Goal: Use online tool/utility: Utilize a website feature to perform a specific function

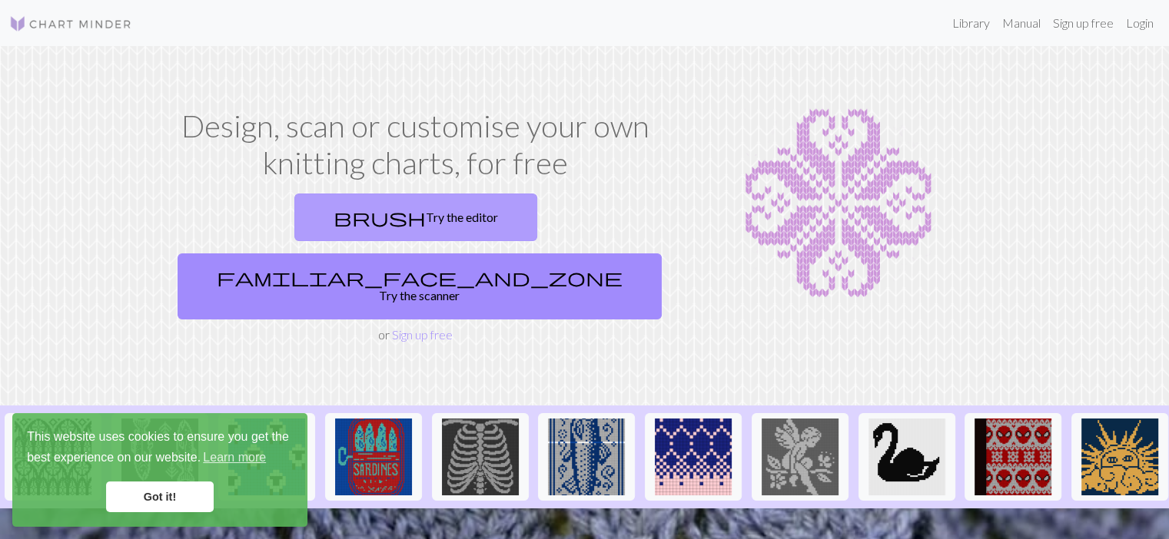
click at [294, 210] on link "brush Try the editor" at bounding box center [415, 218] width 243 height 48
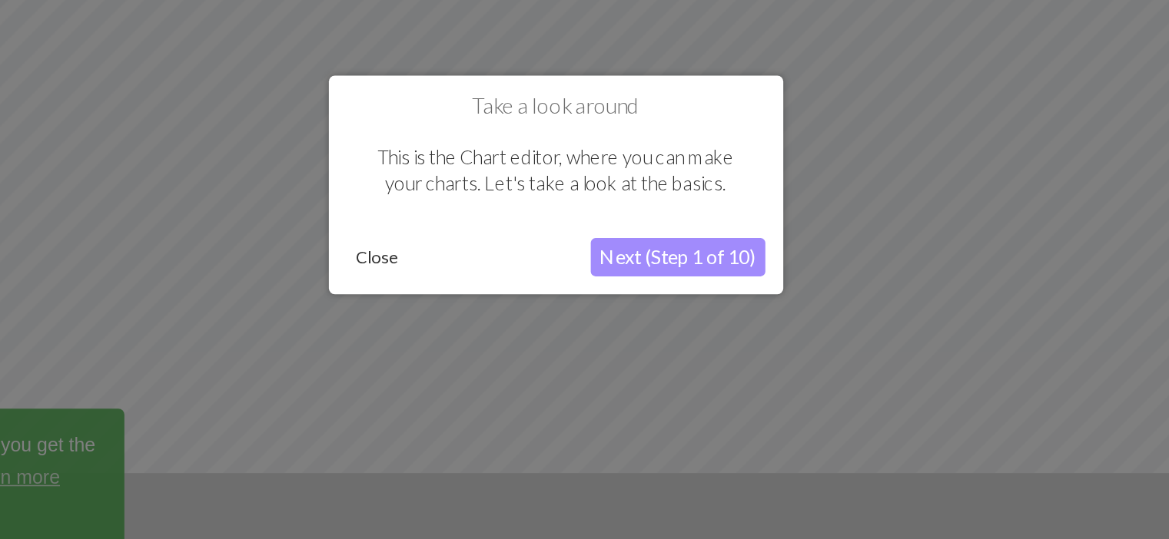
click at [670, 314] on button "Next (Step 1 of 10)" at bounding box center [663, 316] width 112 height 25
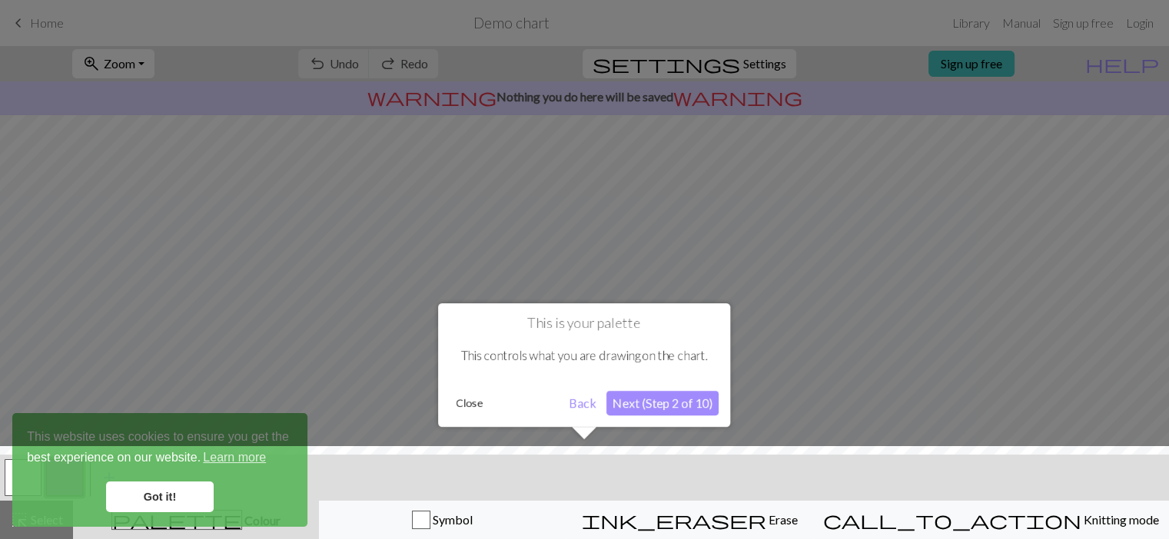
click at [155, 494] on div at bounding box center [584, 496] width 1184 height 100
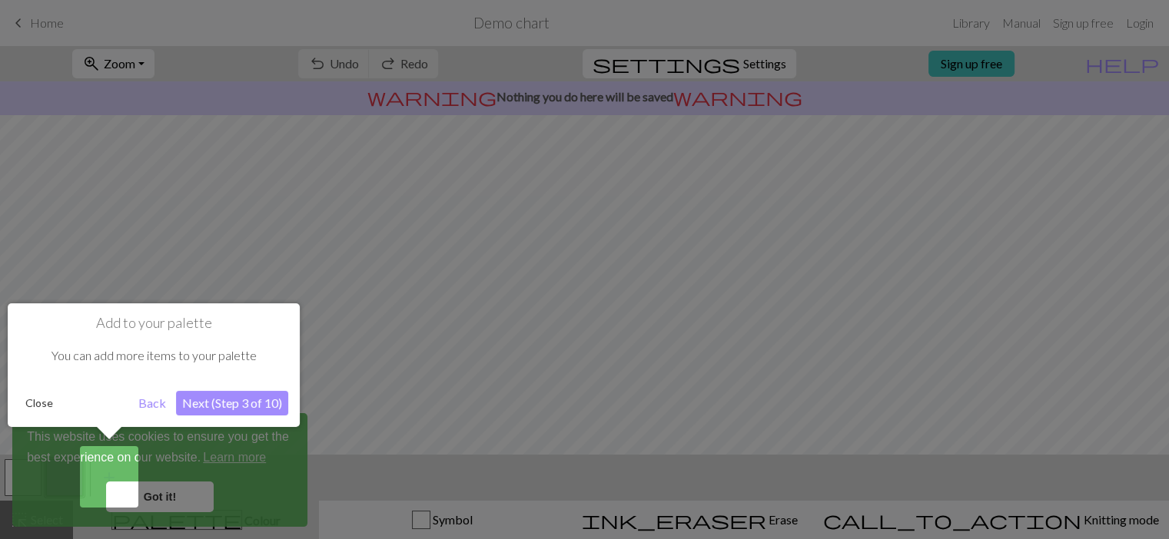
click at [194, 400] on button "Next (Step 3 of 10)" at bounding box center [232, 403] width 112 height 25
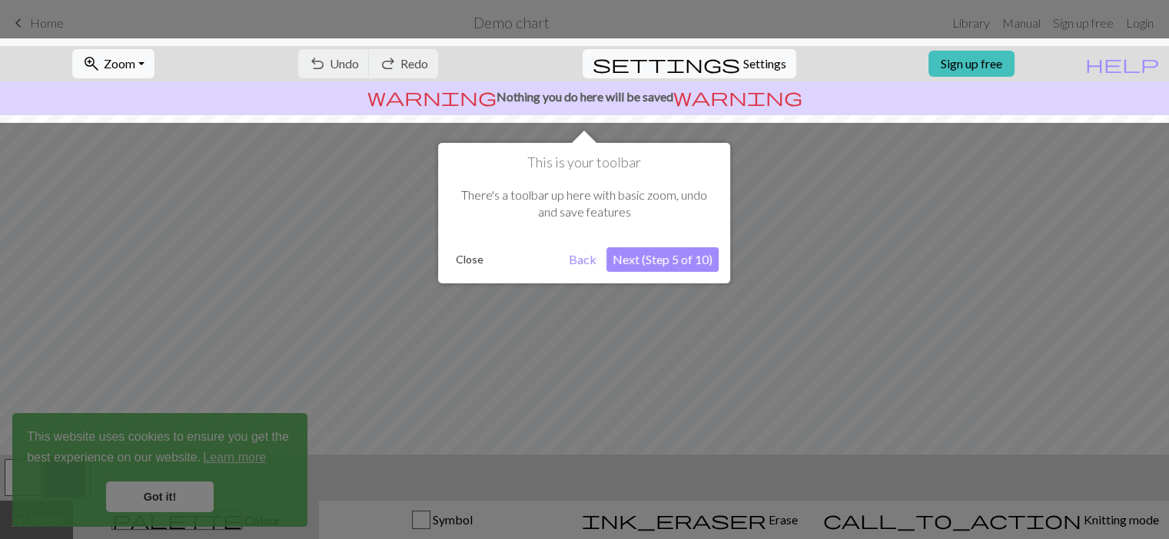
click at [533, 437] on div at bounding box center [584, 269] width 1169 height 539
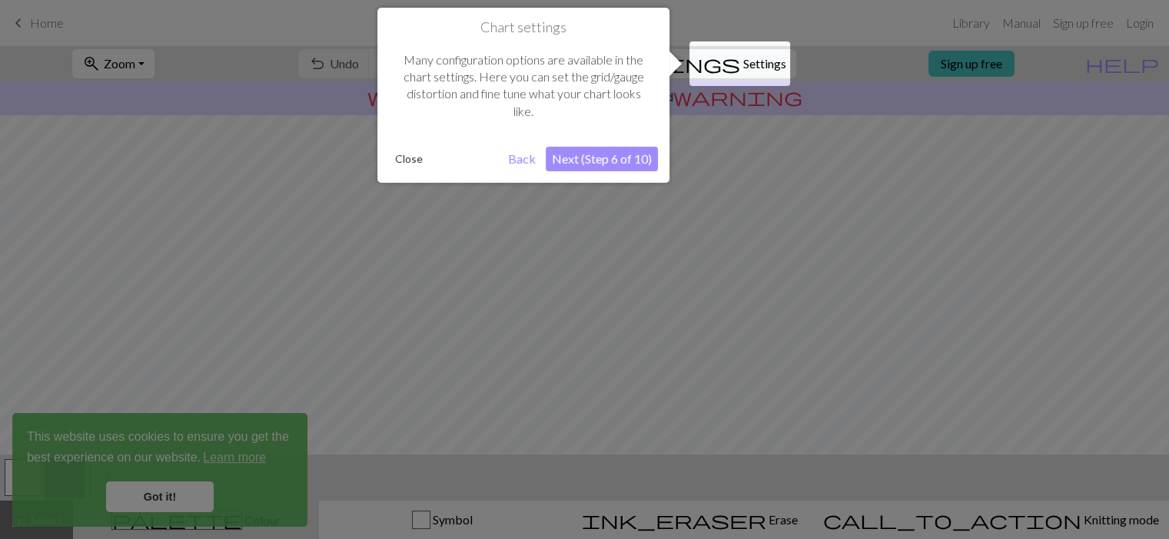
click at [533, 437] on div at bounding box center [584, 269] width 1169 height 539
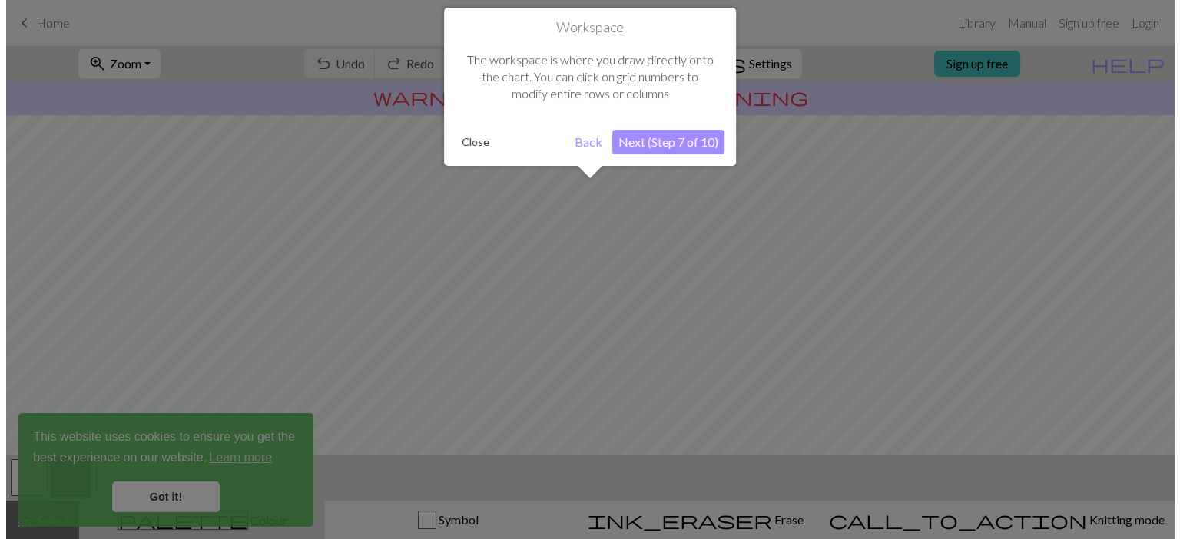
scroll to position [91, 0]
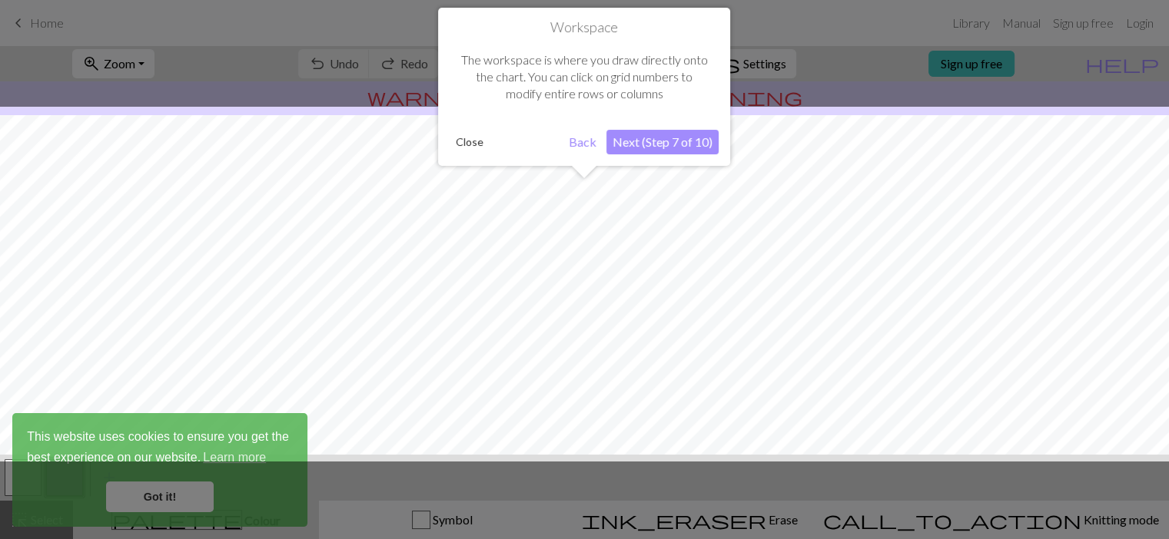
click at [533, 437] on div at bounding box center [584, 284] width 1184 height 355
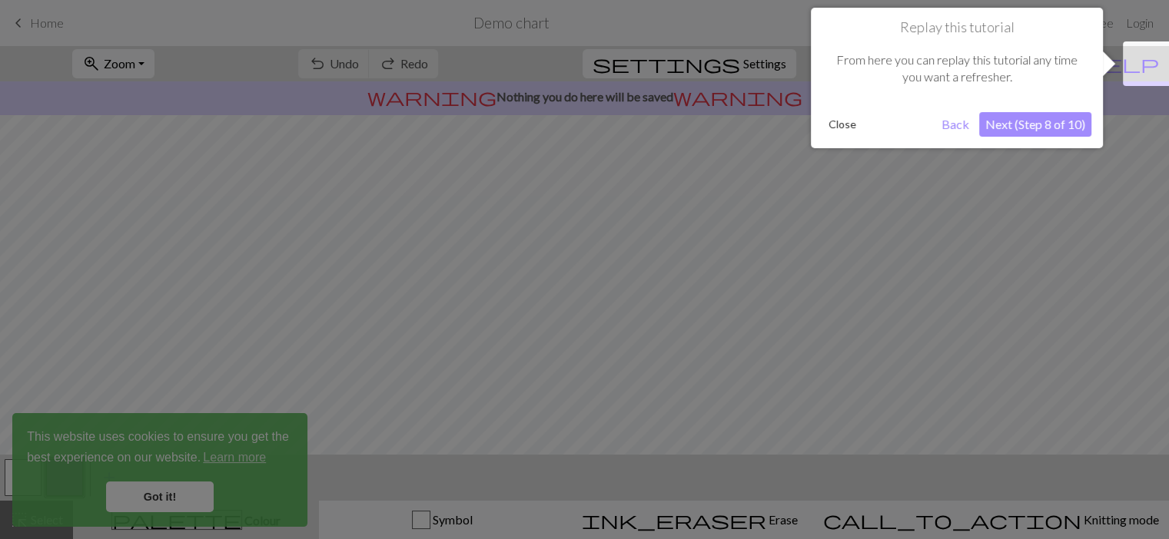
click at [604, 385] on div at bounding box center [584, 269] width 1169 height 539
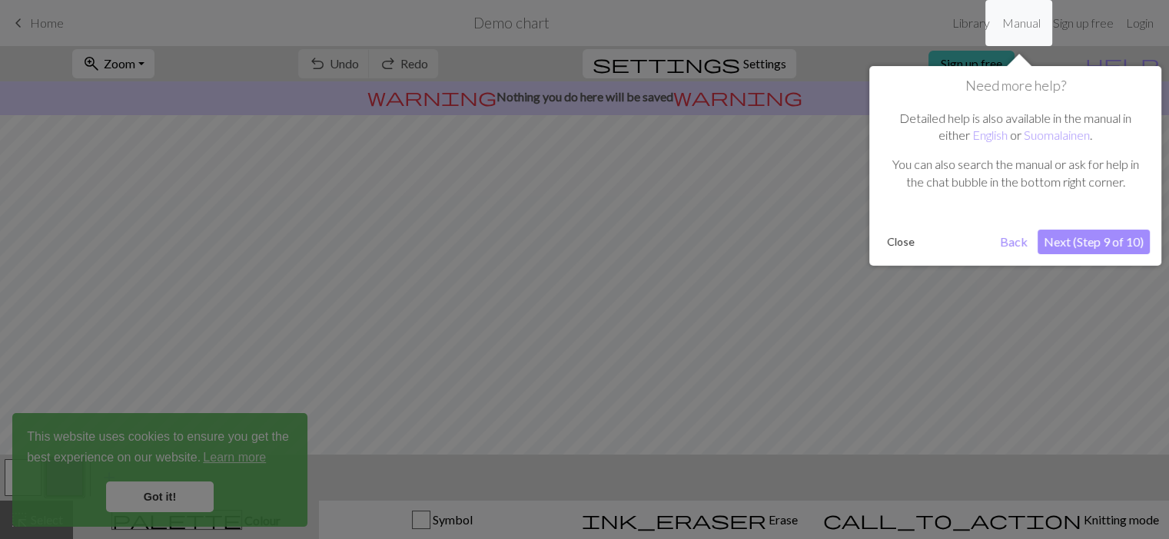
click at [604, 385] on div at bounding box center [584, 269] width 1169 height 539
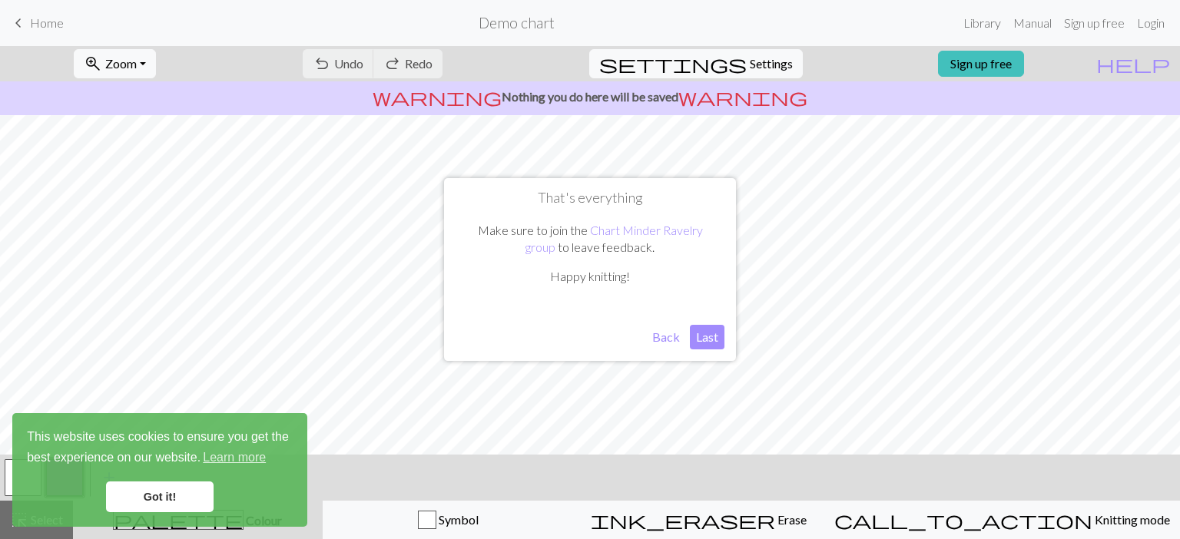
click at [196, 497] on link "Got it!" at bounding box center [160, 497] width 108 height 31
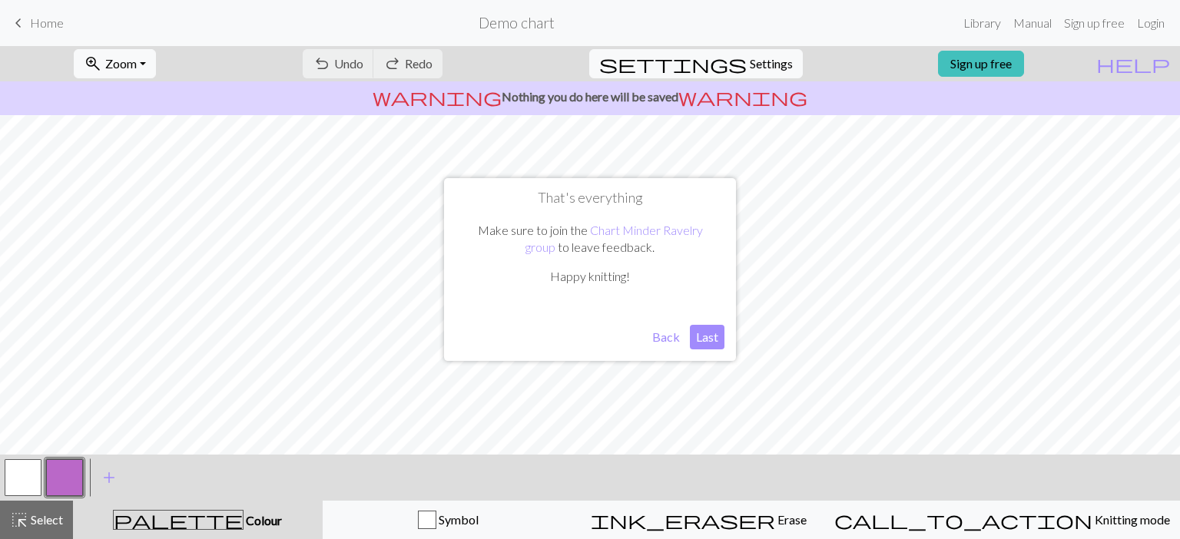
click at [694, 336] on button "Last" at bounding box center [707, 337] width 35 height 25
click at [8, 490] on button "button" at bounding box center [23, 478] width 37 height 37
click at [331, 66] on span "undo" at bounding box center [322, 64] width 18 height 22
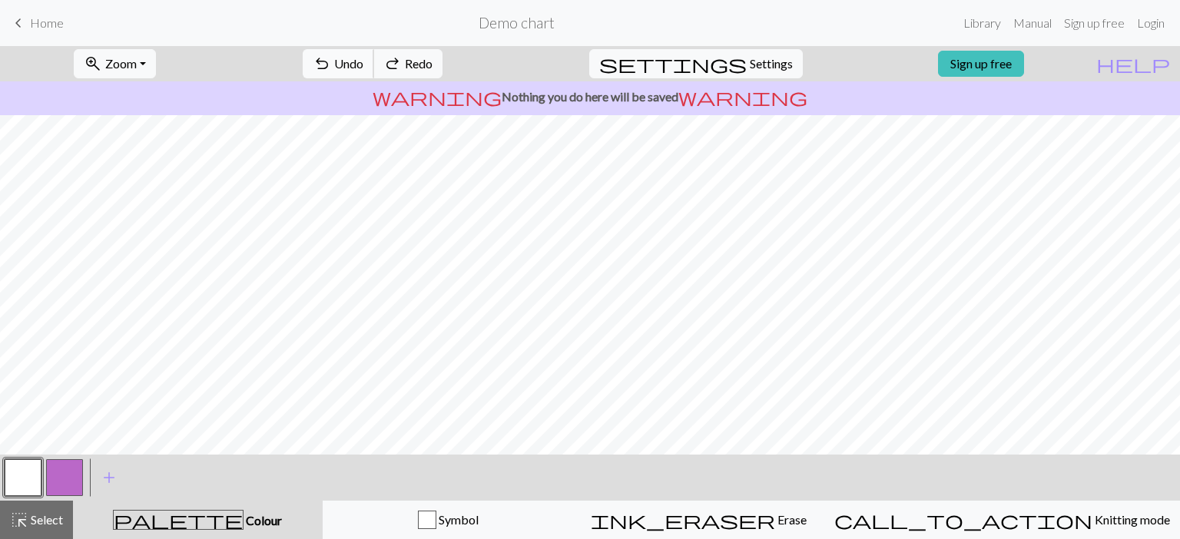
click at [331, 66] on span "undo" at bounding box center [322, 64] width 18 height 22
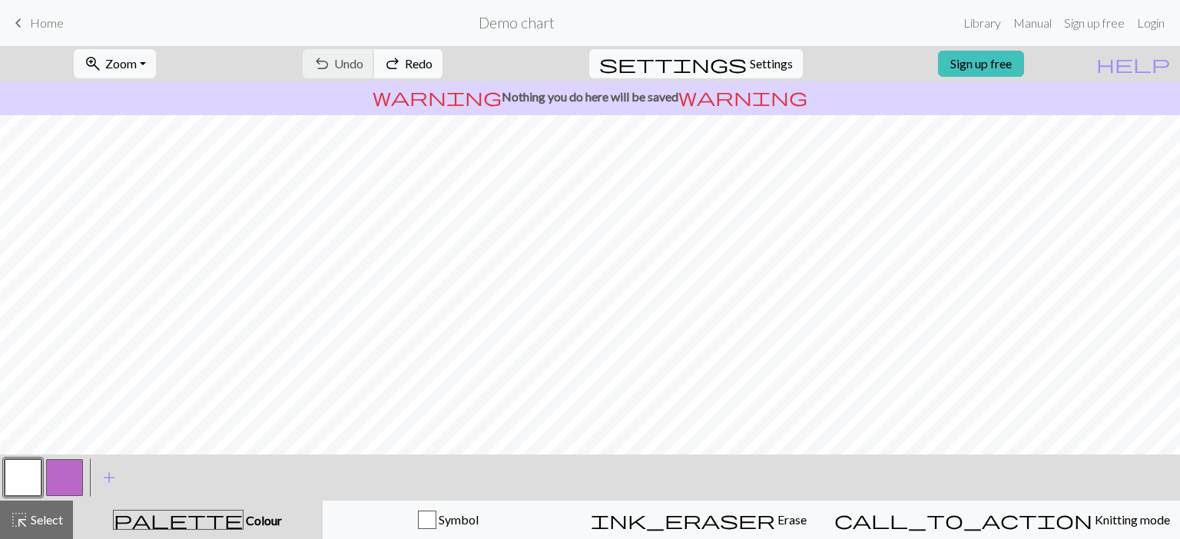
click at [400, 66] on div "undo Undo Undo redo Redo Redo" at bounding box center [372, 63] width 163 height 35
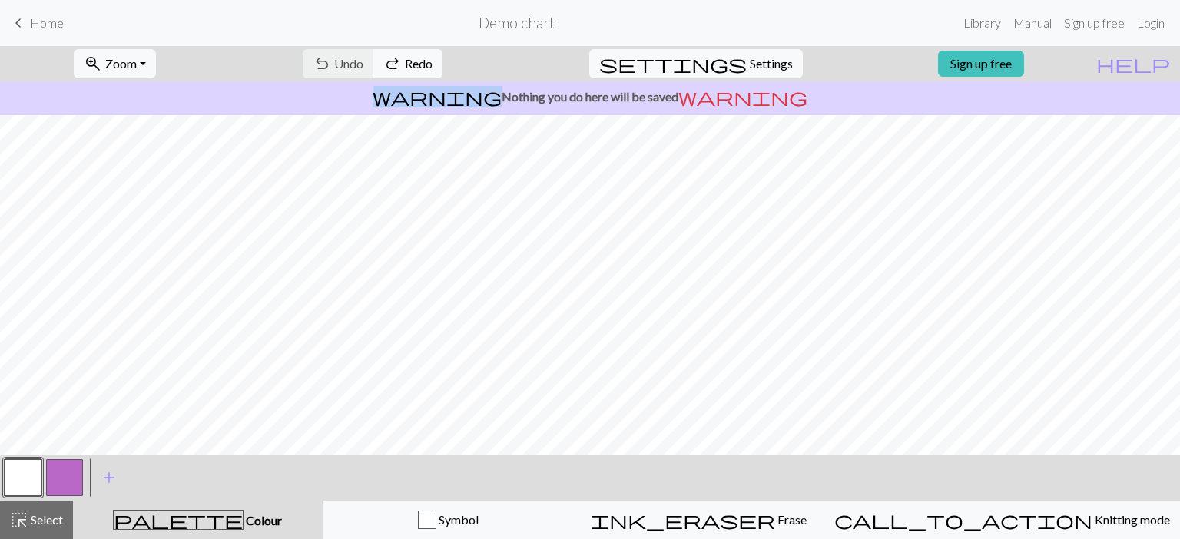
click at [74, 470] on button "button" at bounding box center [64, 478] width 37 height 37
drag, startPoint x: 74, startPoint y: 470, endPoint x: 59, endPoint y: 489, distance: 24.1
click at [59, 489] on button "button" at bounding box center [64, 478] width 37 height 37
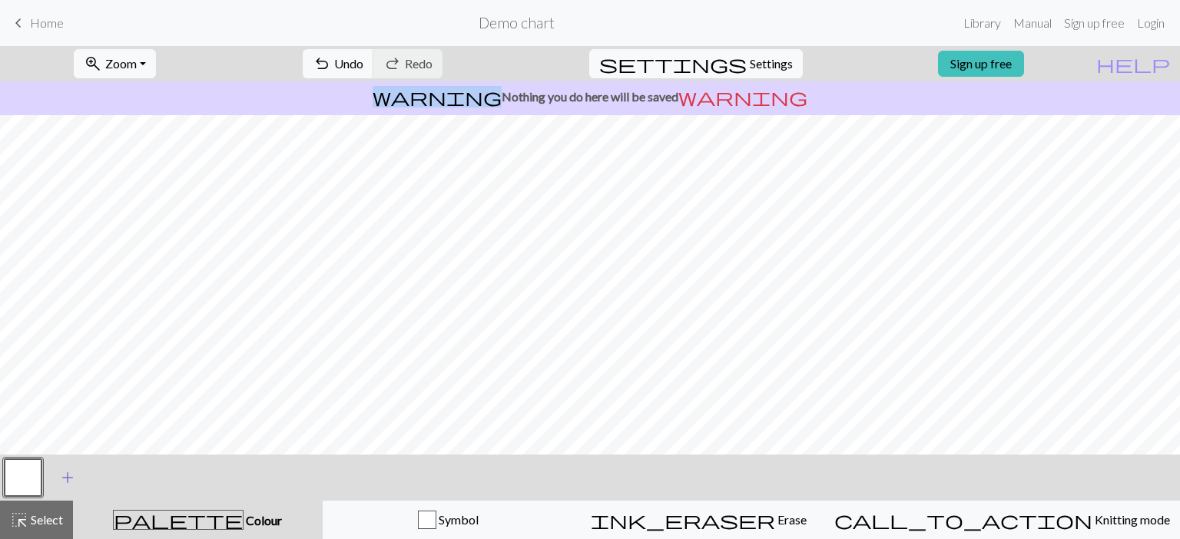
click at [68, 478] on span "add" at bounding box center [67, 478] width 18 height 22
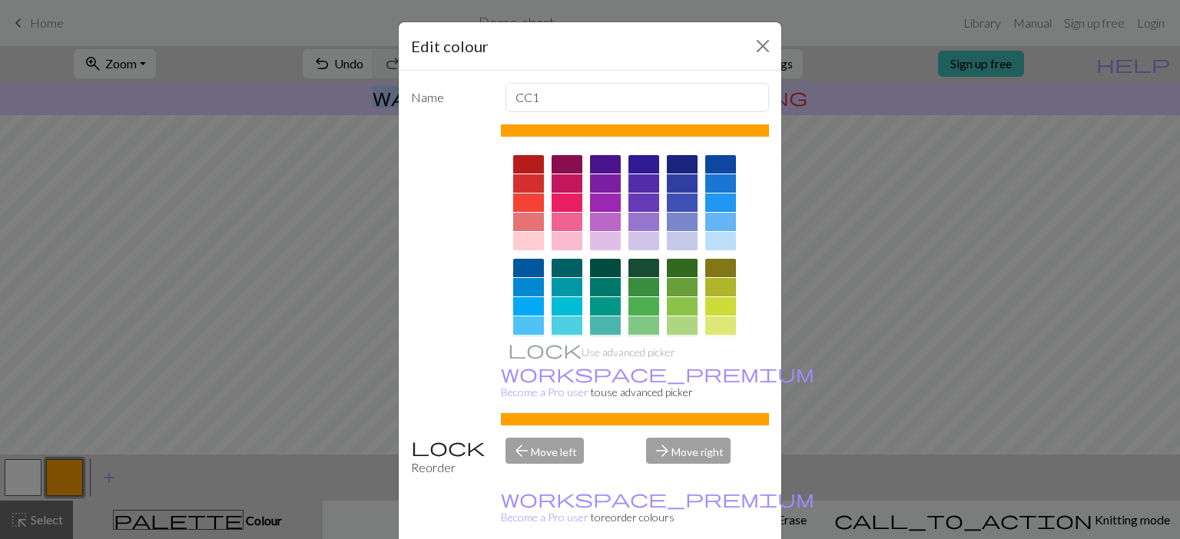
scroll to position [243, 0]
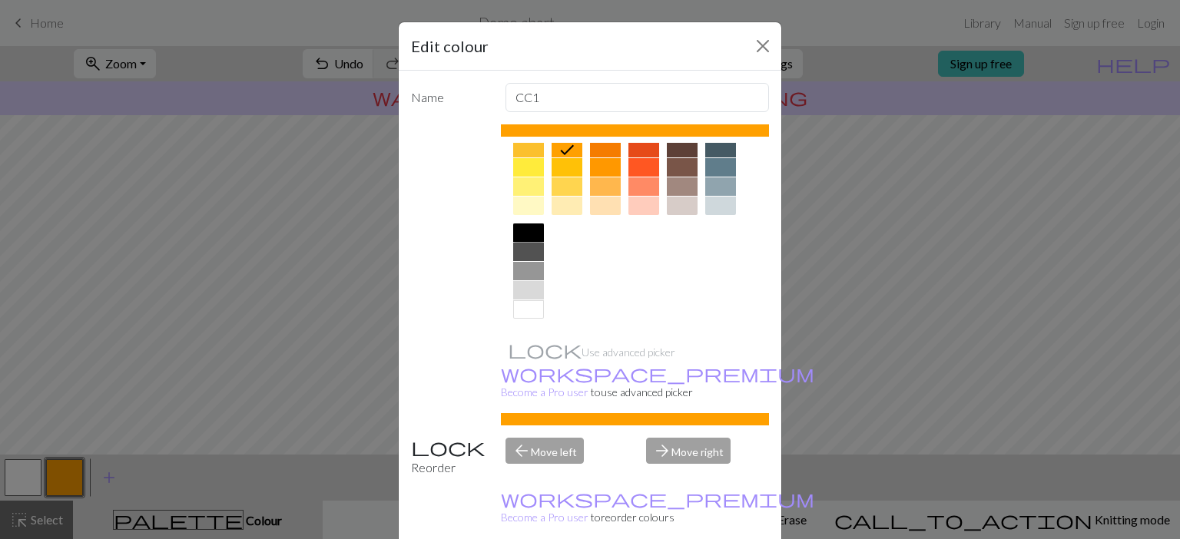
click at [532, 234] on div at bounding box center [528, 233] width 31 height 18
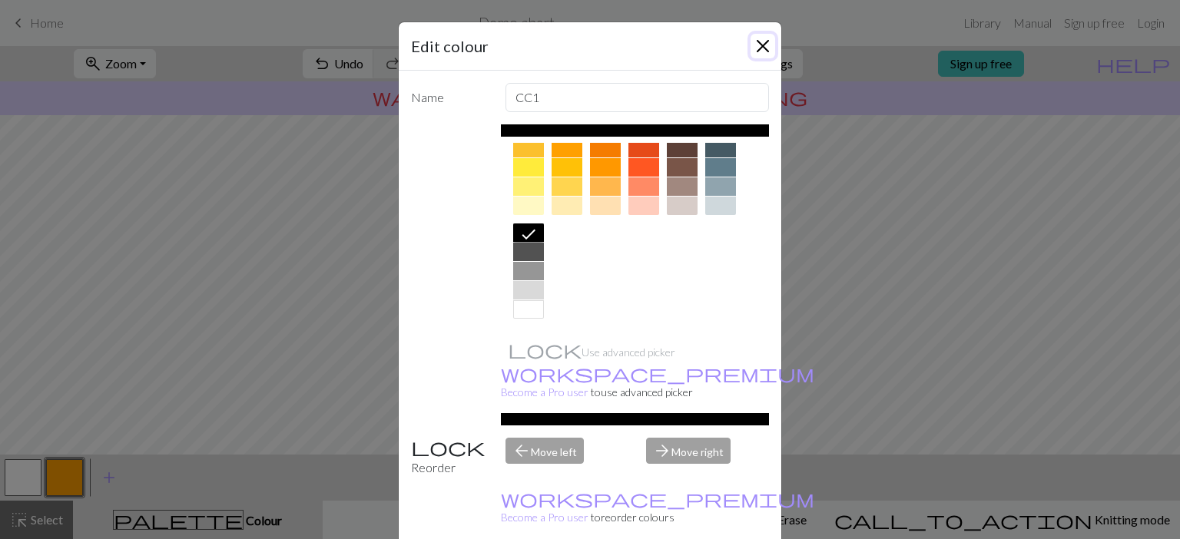
click at [759, 51] on button "Close" at bounding box center [763, 46] width 25 height 25
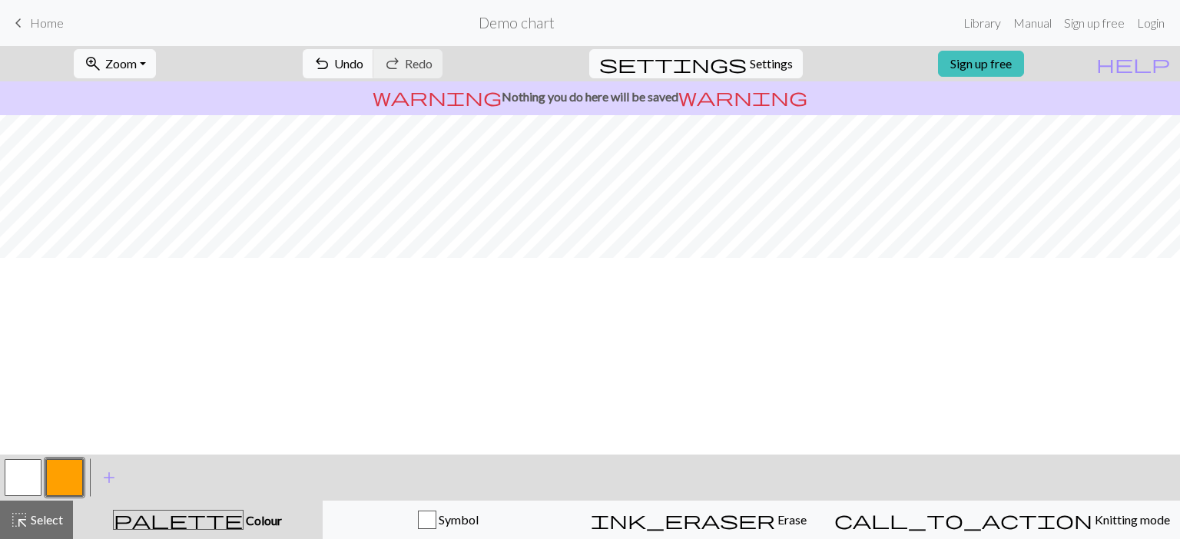
scroll to position [0, 0]
click at [80, 476] on button "button" at bounding box center [64, 478] width 37 height 37
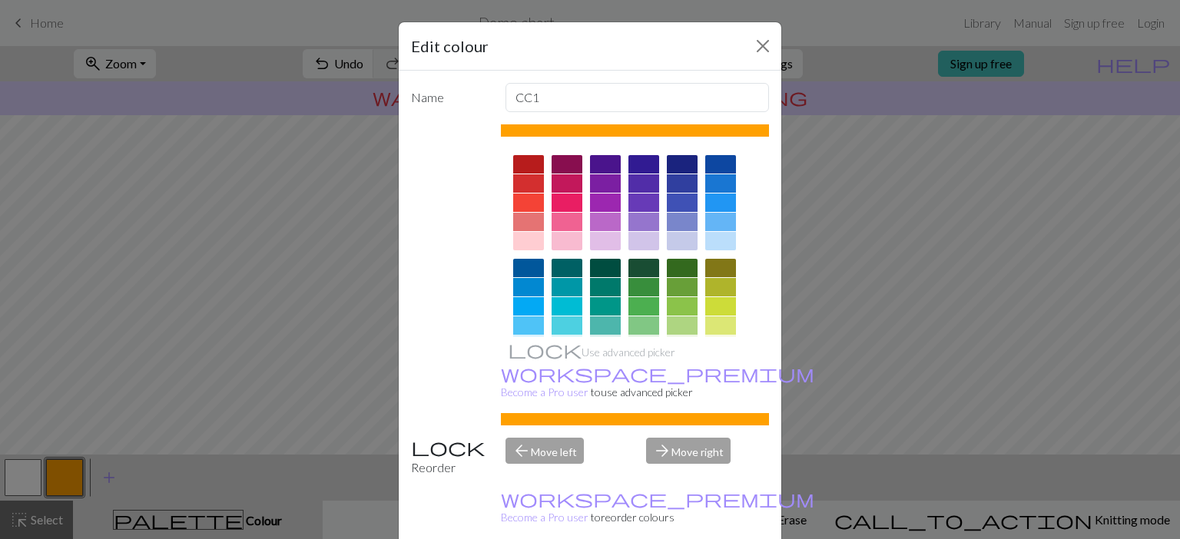
scroll to position [243, 0]
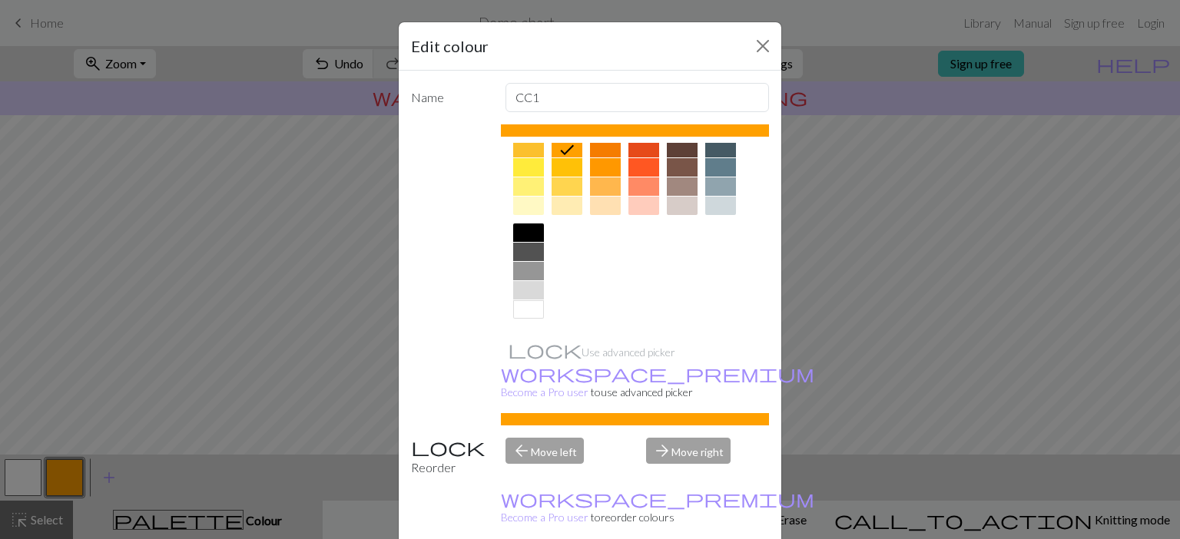
click at [524, 228] on div at bounding box center [528, 233] width 31 height 18
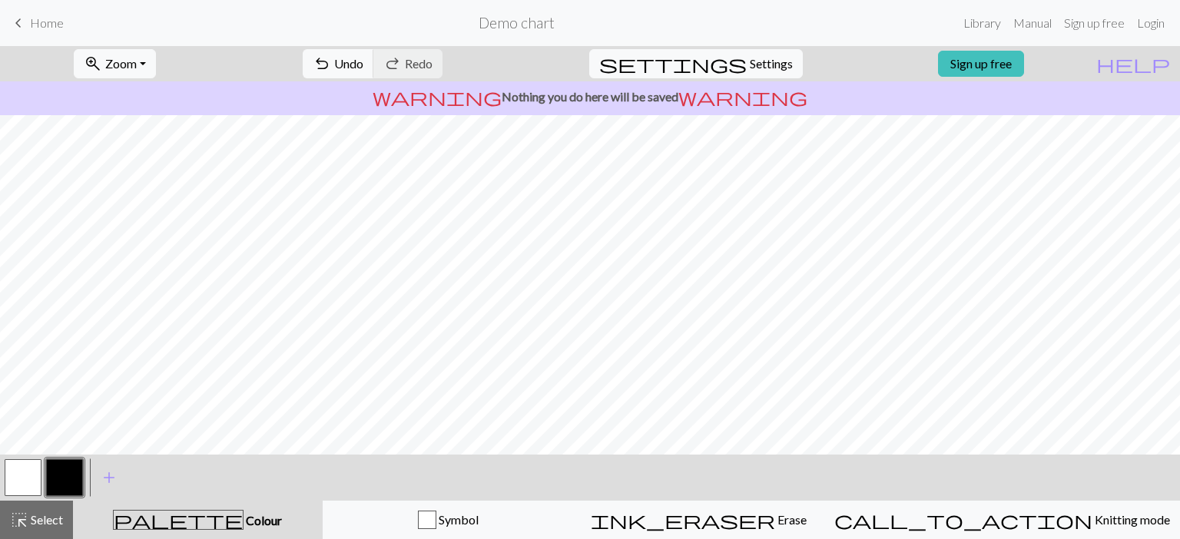
click at [22, 472] on button "button" at bounding box center [23, 478] width 37 height 37
click at [64, 483] on button "button" at bounding box center [64, 478] width 37 height 37
click at [23, 476] on button "button" at bounding box center [23, 478] width 37 height 37
click at [60, 483] on button "button" at bounding box center [64, 478] width 37 height 37
click at [19, 476] on button "button" at bounding box center [23, 478] width 37 height 37
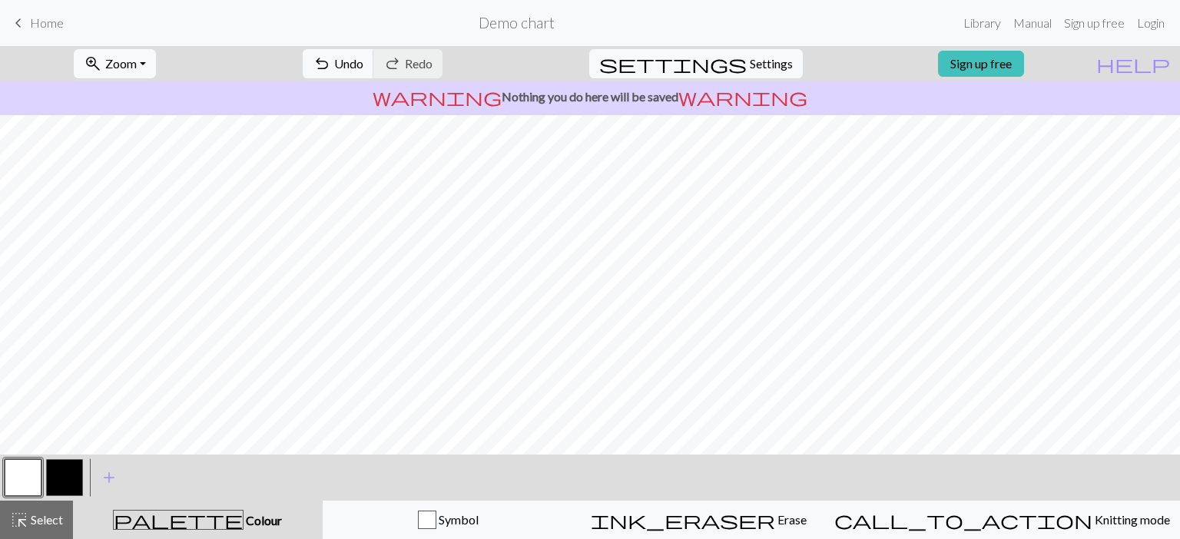
click at [61, 474] on button "button" at bounding box center [64, 478] width 37 height 37
click at [33, 481] on button "button" at bounding box center [23, 478] width 37 height 37
click at [30, 494] on button "button" at bounding box center [23, 478] width 37 height 37
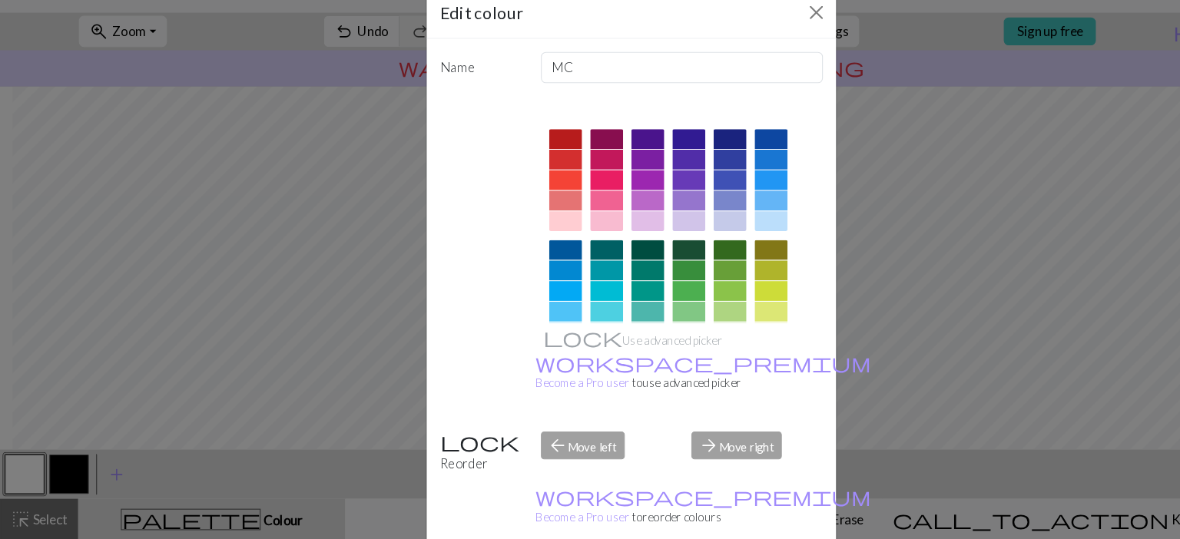
click at [65, 476] on div "Edit colour Name MC Use advanced picker workspace_premium Become a Pro user to …" at bounding box center [590, 269] width 1180 height 539
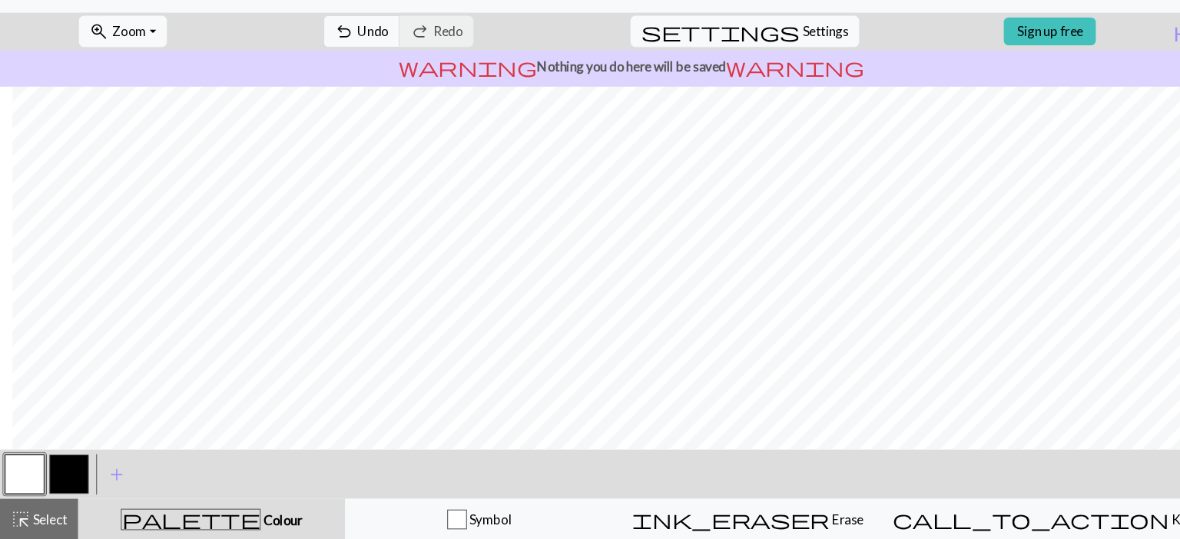
click at [65, 476] on button "button" at bounding box center [64, 478] width 37 height 37
click at [23, 476] on button "button" at bounding box center [23, 478] width 37 height 37
click at [62, 492] on button "button" at bounding box center [64, 478] width 37 height 37
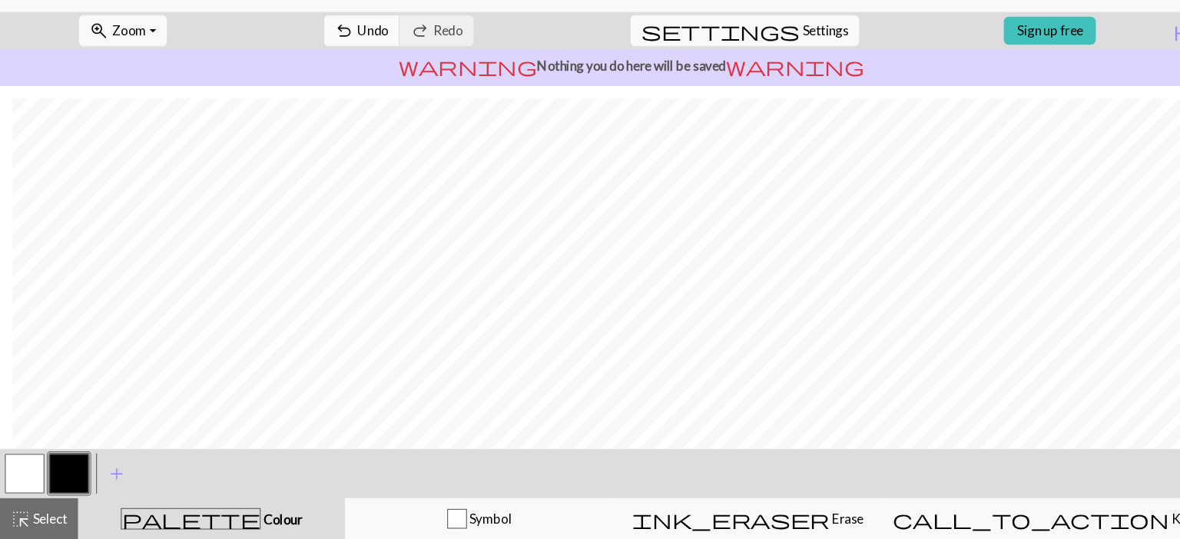
click at [28, 478] on button "button" at bounding box center [23, 478] width 37 height 37
click at [363, 71] on span "Undo" at bounding box center [348, 63] width 29 height 15
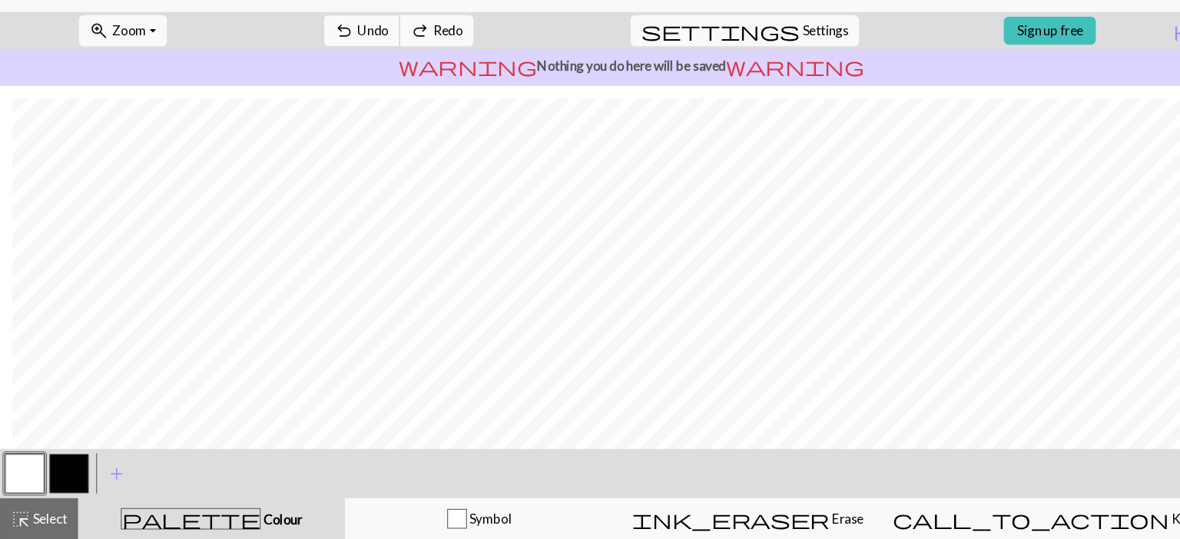
click at [363, 71] on span "Undo" at bounding box center [348, 63] width 29 height 15
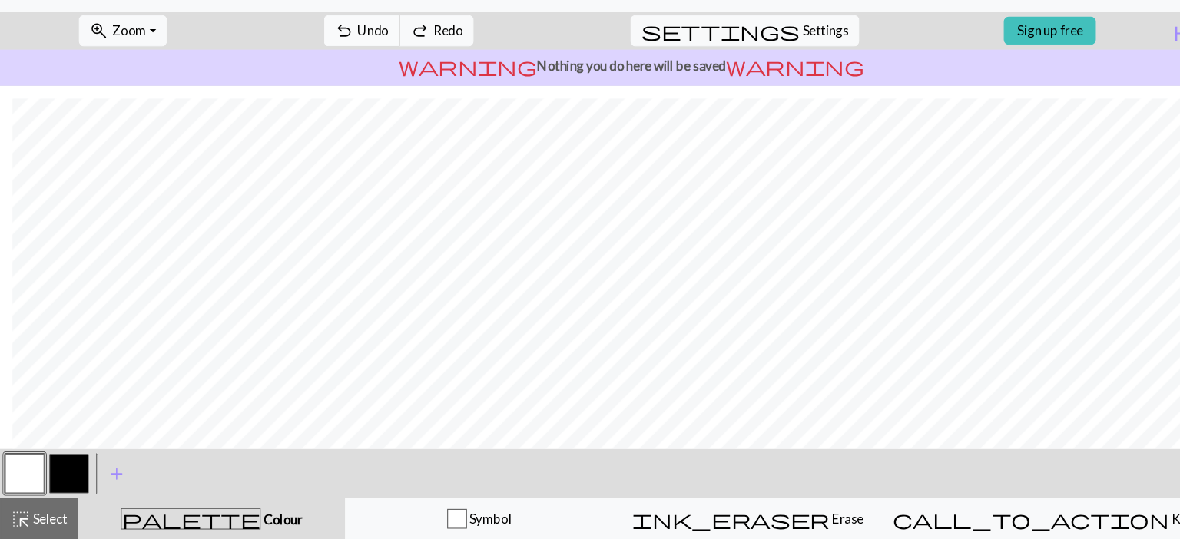
click at [363, 71] on span "Undo" at bounding box center [348, 63] width 29 height 15
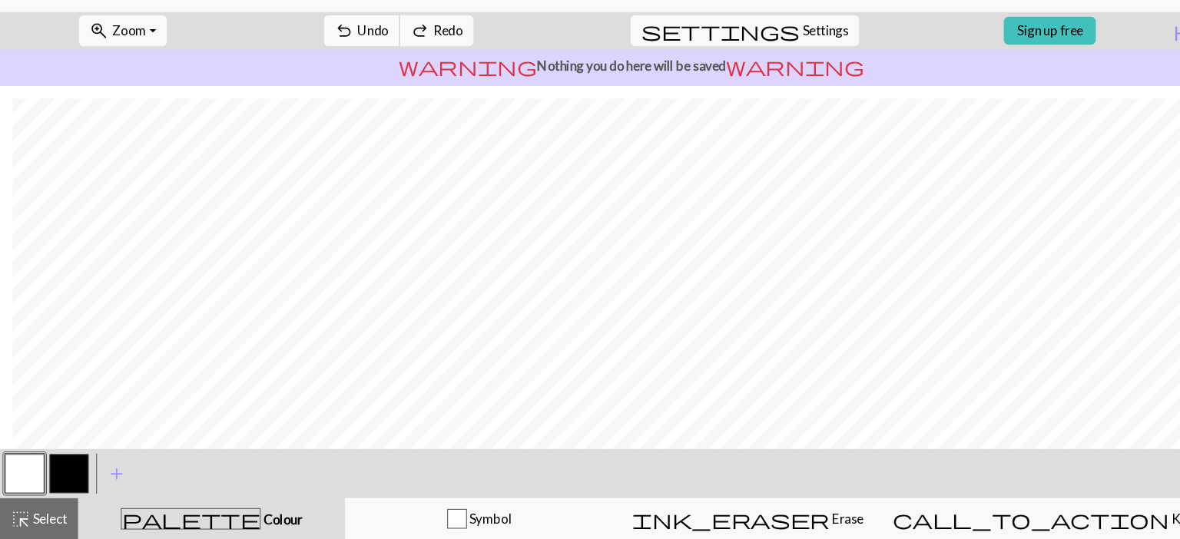
click at [363, 71] on span "Undo" at bounding box center [348, 63] width 29 height 15
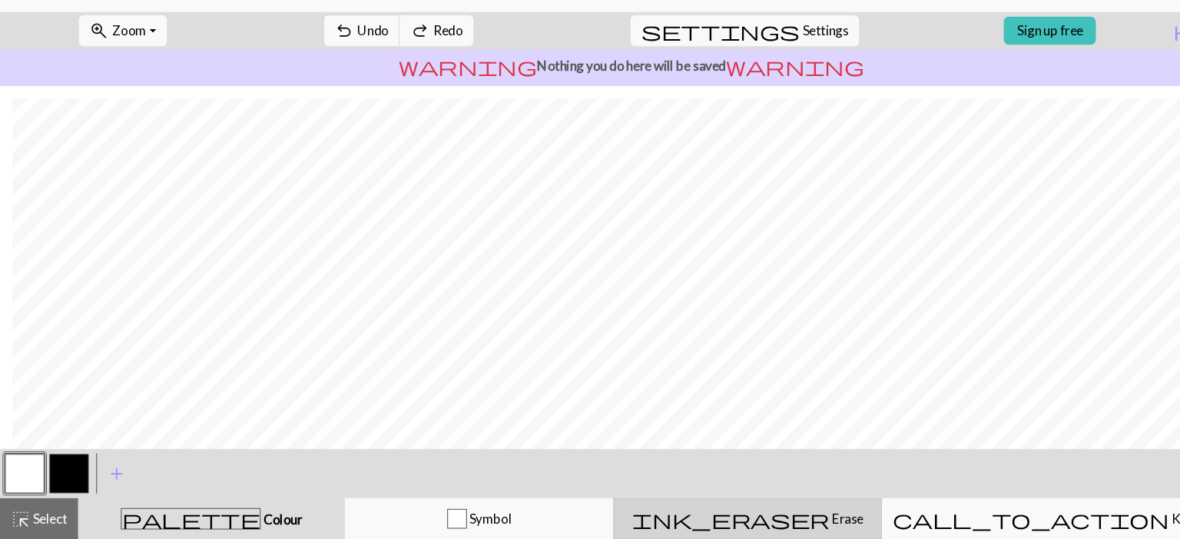
click at [775, 518] on span "Erase" at bounding box center [791, 520] width 32 height 15
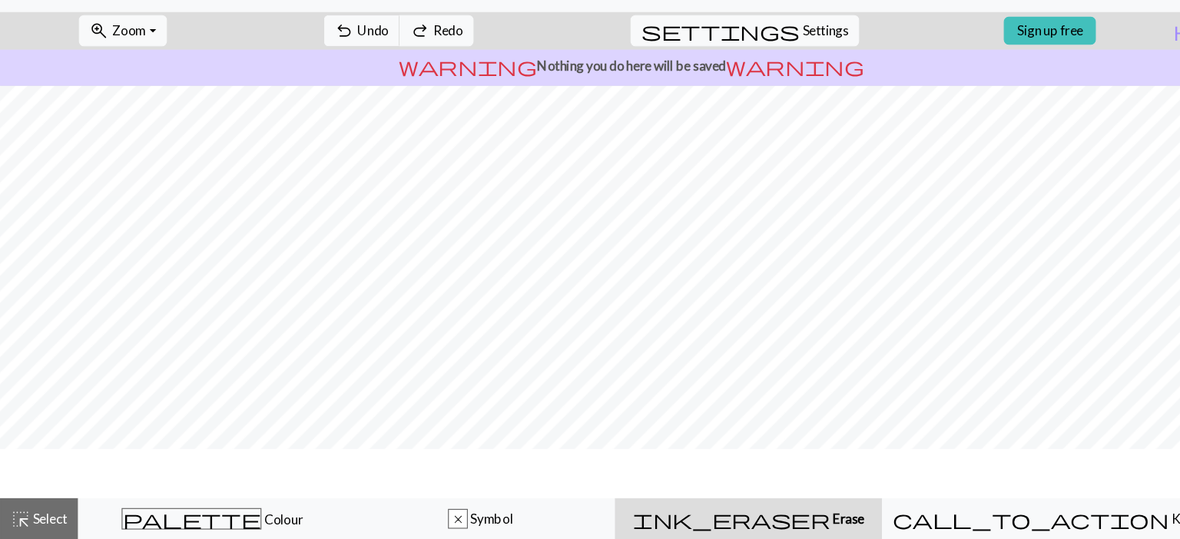
scroll to position [0, 0]
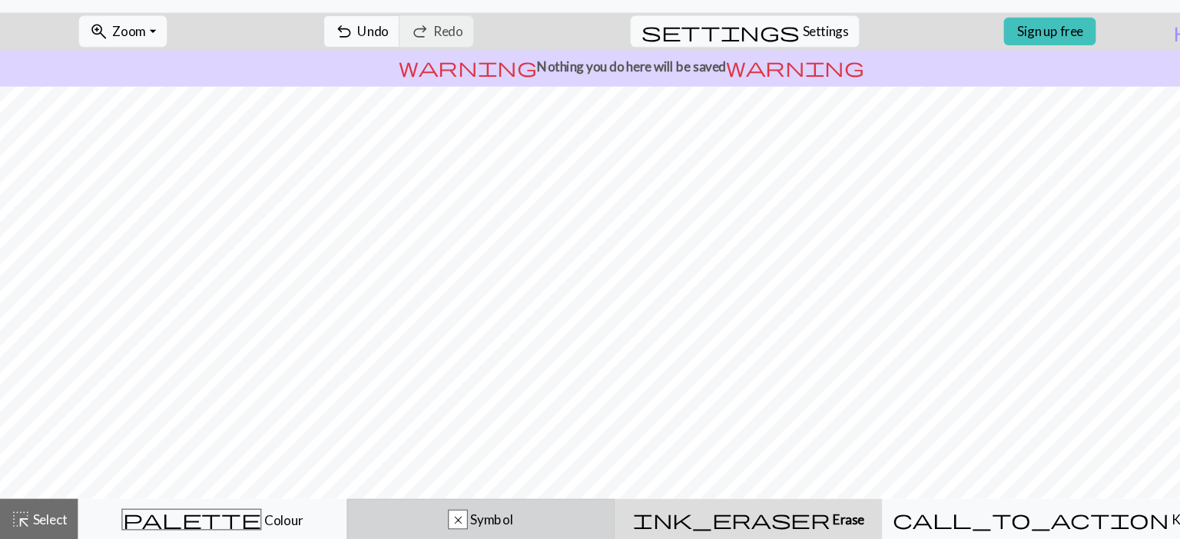
click at [512, 528] on div "x Symbol" at bounding box center [449, 520] width 231 height 18
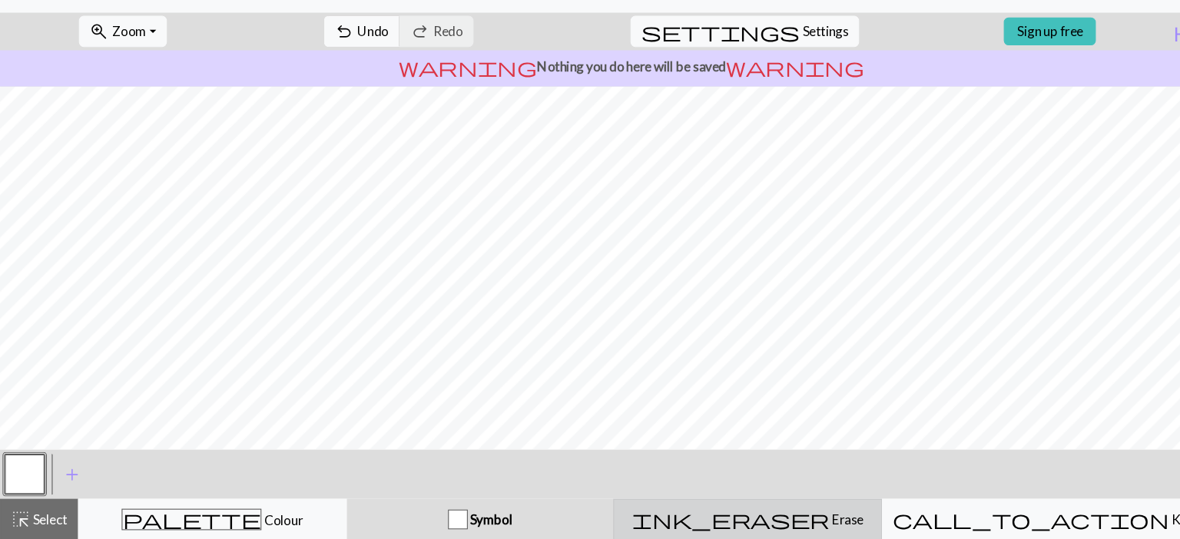
click at [706, 514] on div "ink_eraser Erase Erase" at bounding box center [698, 520] width 231 height 18
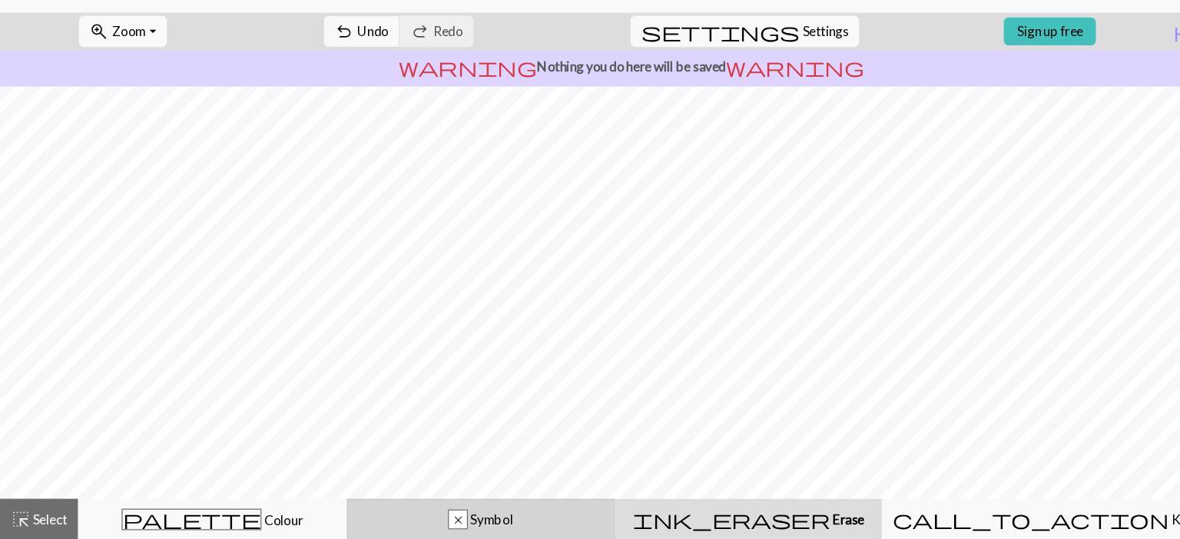
click at [553, 514] on div "x Symbol" at bounding box center [449, 520] width 231 height 18
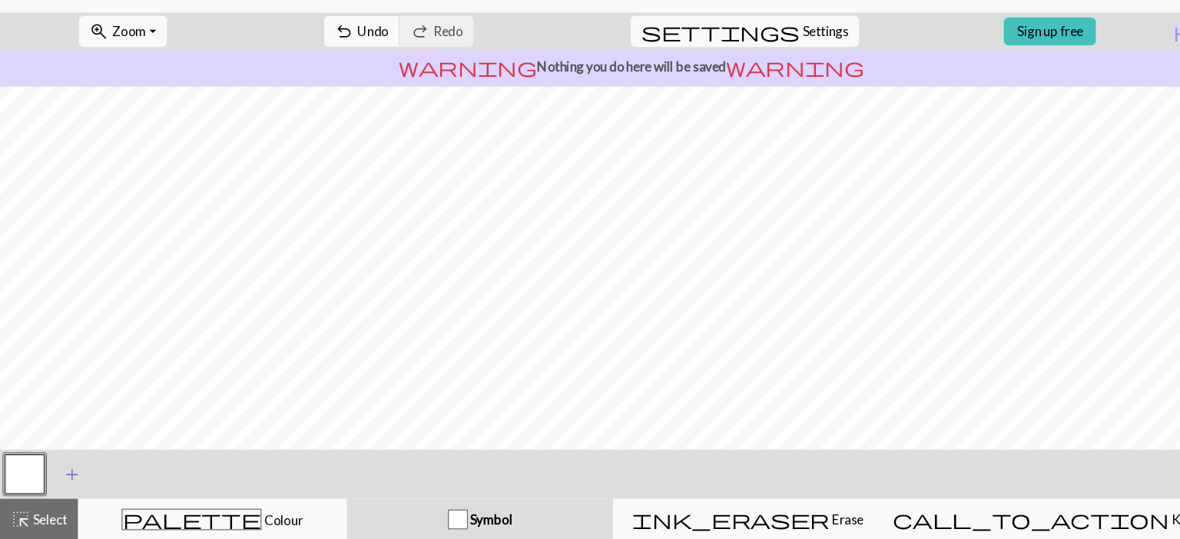
click at [71, 487] on span "add" at bounding box center [67, 478] width 18 height 22
click at [68, 471] on button "button" at bounding box center [64, 478] width 37 height 37
click at [61, 471] on button "button" at bounding box center [64, 478] width 37 height 37
click at [61, 471] on div "Edit symbol Name d f g h j k p s t F H J O P T / | 0 1 2 3 4 5 6 7 8 9 e m n G …" at bounding box center [590, 269] width 1180 height 539
click at [75, 473] on button "button" at bounding box center [64, 478] width 37 height 37
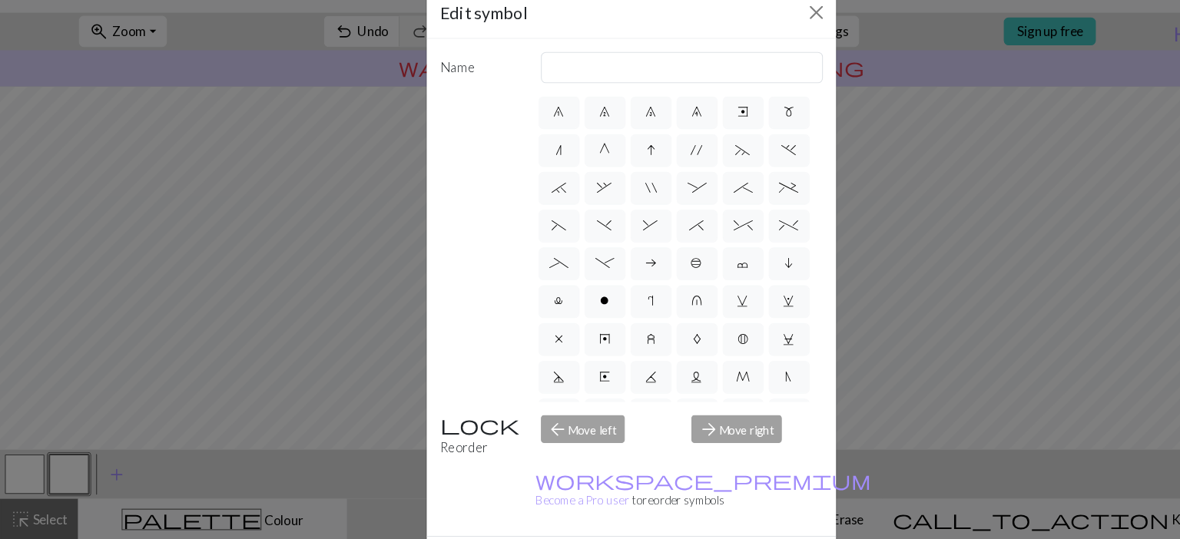
scroll to position [144, 0]
click at [751, 54] on button "Close" at bounding box center [763, 46] width 25 height 25
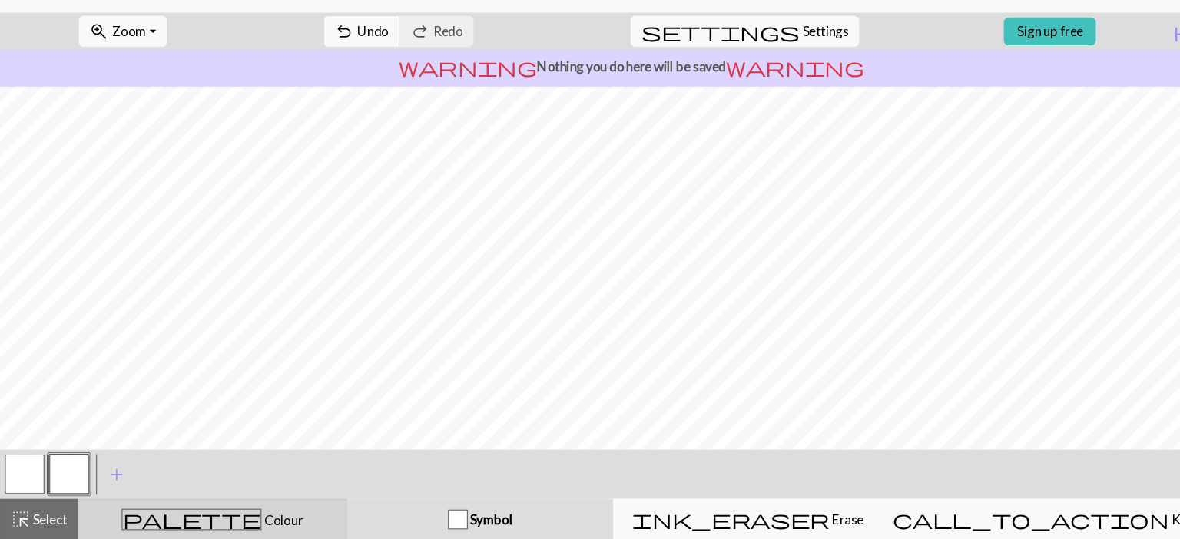
click at [271, 512] on div "palette Colour Colour" at bounding box center [198, 520] width 231 height 20
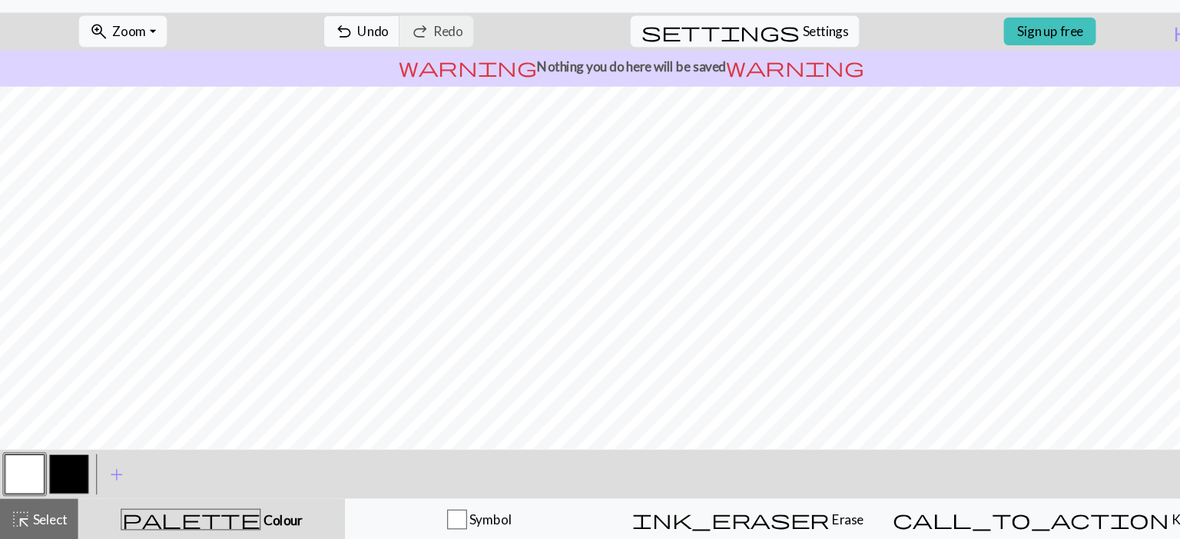
click at [75, 478] on button "button" at bounding box center [64, 478] width 37 height 37
click at [26, 472] on button "button" at bounding box center [23, 478] width 37 height 37
click at [60, 478] on button "button" at bounding box center [64, 478] width 37 height 37
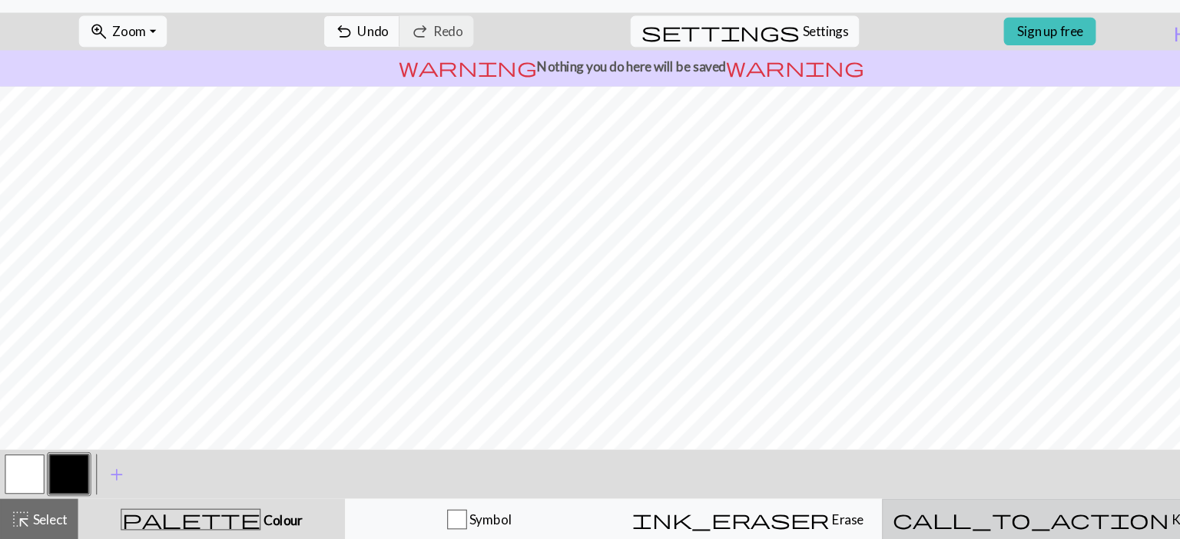
click at [1093, 513] on span "Knitting mode" at bounding box center [1132, 520] width 78 height 15
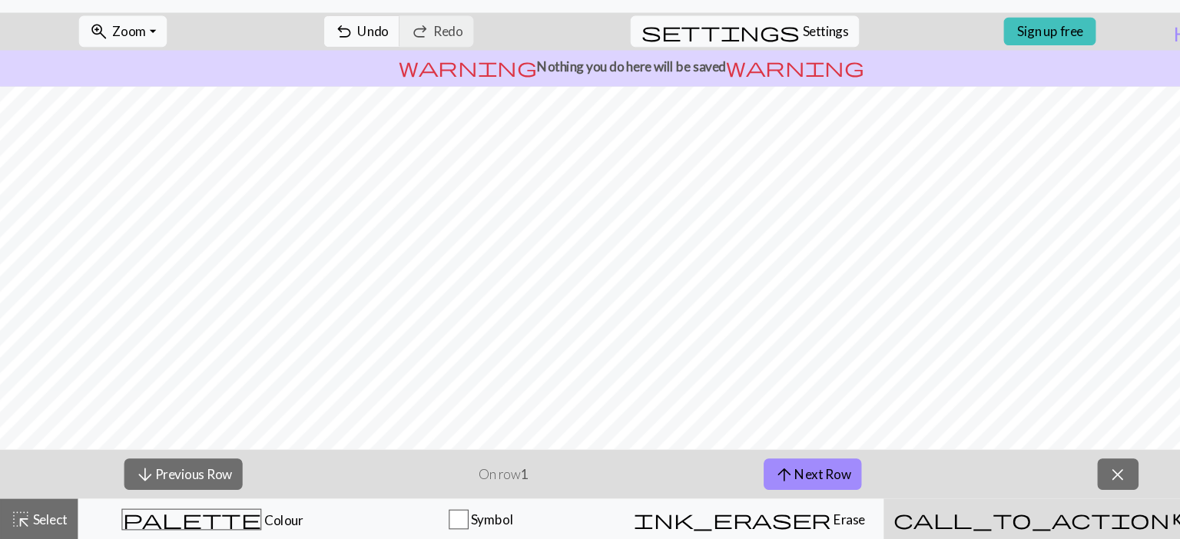
click at [975, 528] on div "call_to_action Knitting mode Knitting mode" at bounding box center [1003, 520] width 336 height 18
click at [1044, 483] on span "close" at bounding box center [1045, 478] width 18 height 22
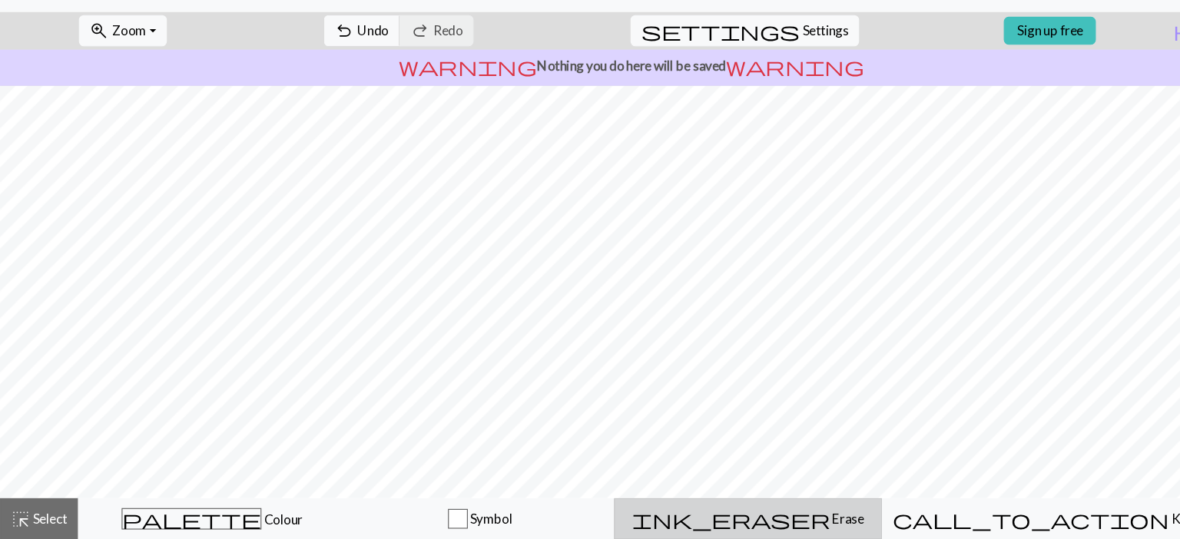
click at [791, 521] on div "ink_eraser Erase Erase" at bounding box center [699, 520] width 231 height 18
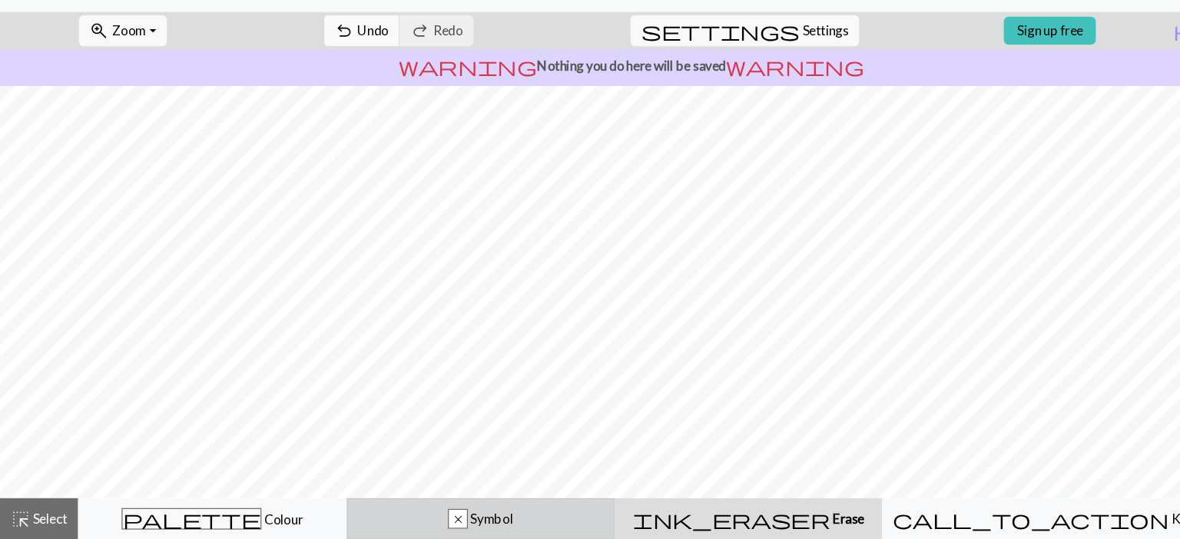
click at [546, 501] on button "x Symbol" at bounding box center [449, 520] width 251 height 38
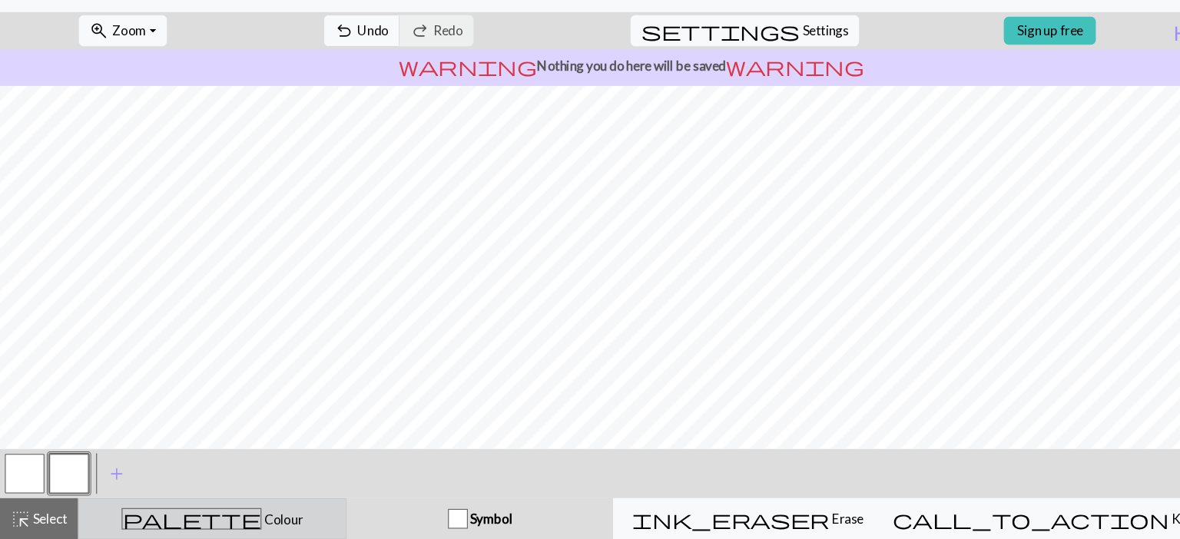
click at [312, 519] on div "palette Colour Colour" at bounding box center [198, 520] width 231 height 20
